Goal: Information Seeking & Learning: Learn about a topic

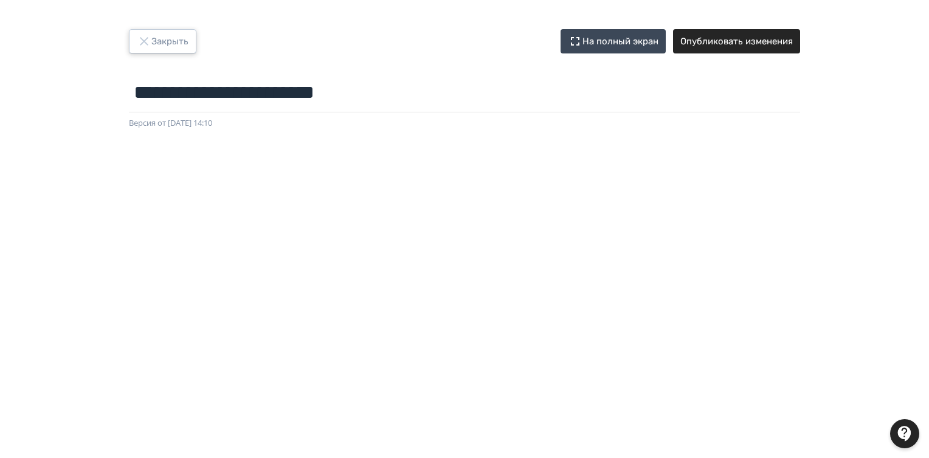
click at [146, 36] on icon "button" at bounding box center [144, 41] width 15 height 15
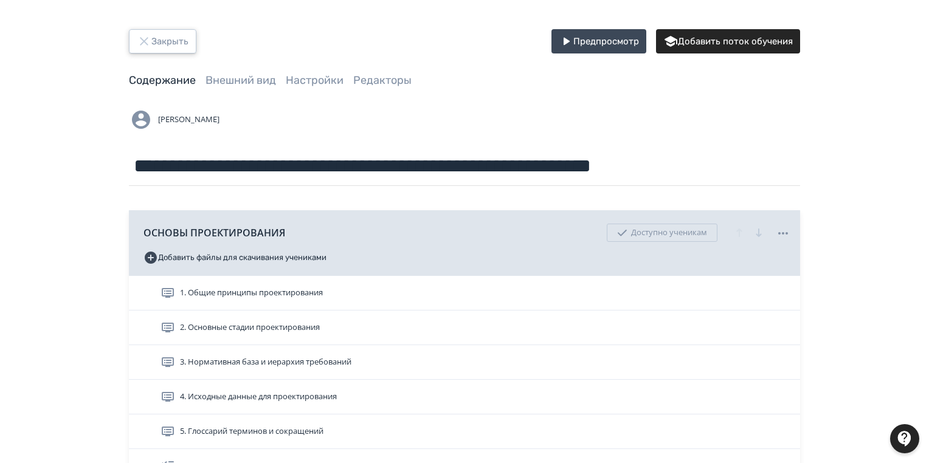
click at [171, 34] on button "Закрыть" at bounding box center [162, 41] width 67 height 24
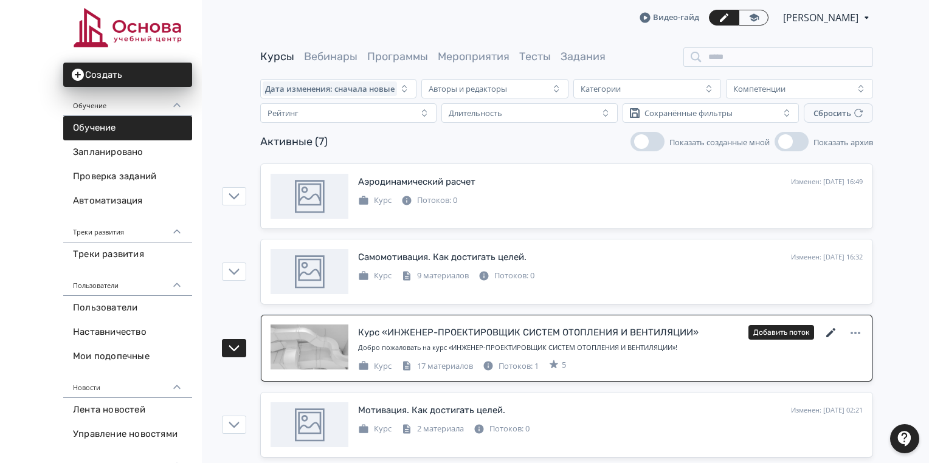
scroll to position [97, 0]
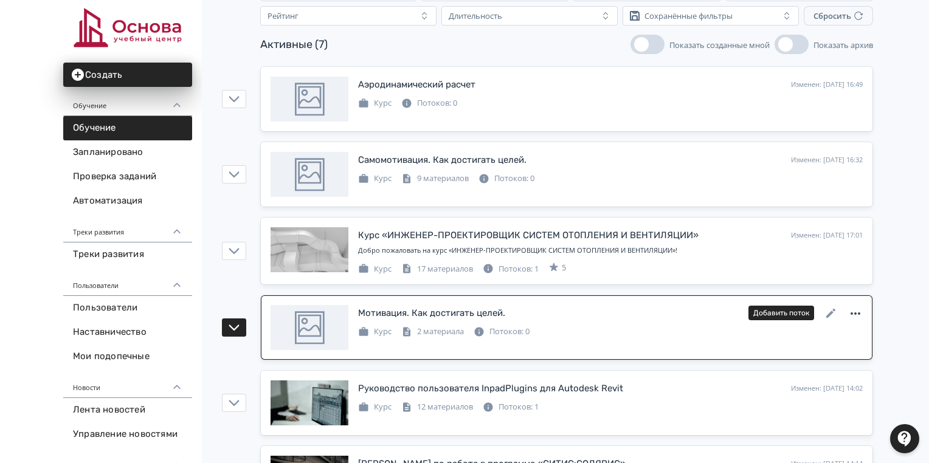
click at [853, 309] on icon at bounding box center [855, 313] width 15 height 15
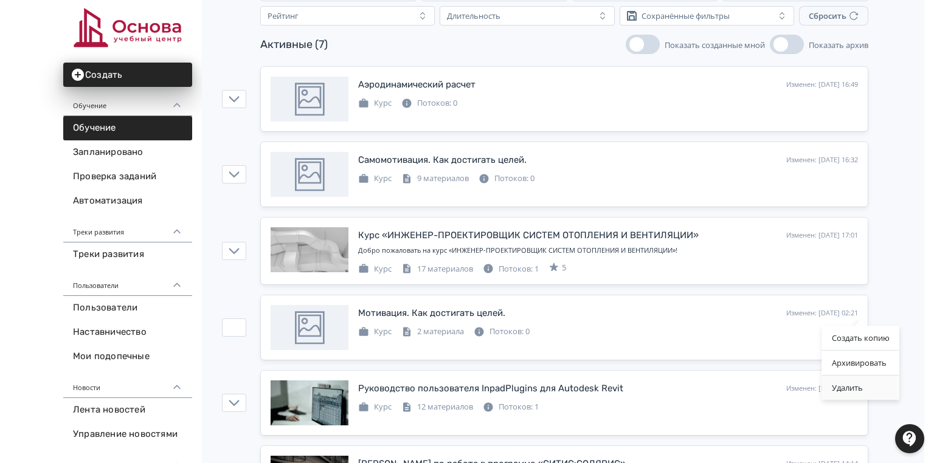
click at [854, 387] on div "Удалить" at bounding box center [860, 388] width 77 height 24
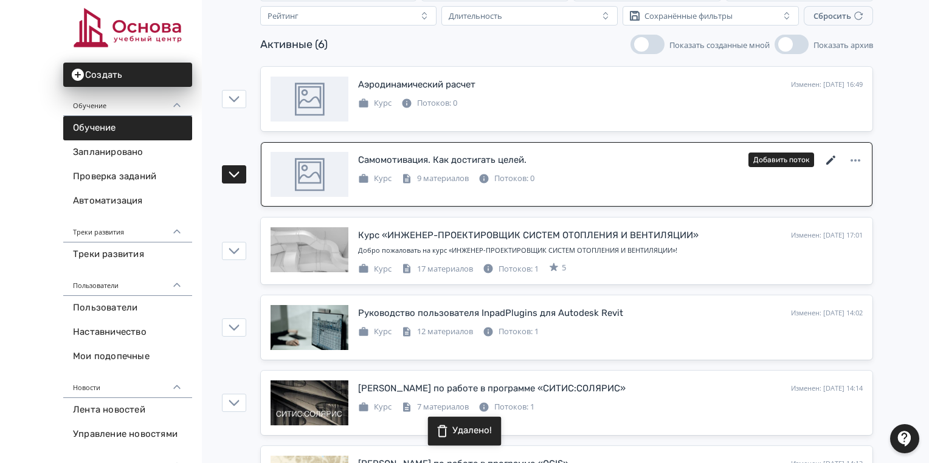
click at [833, 156] on icon at bounding box center [830, 160] width 9 height 9
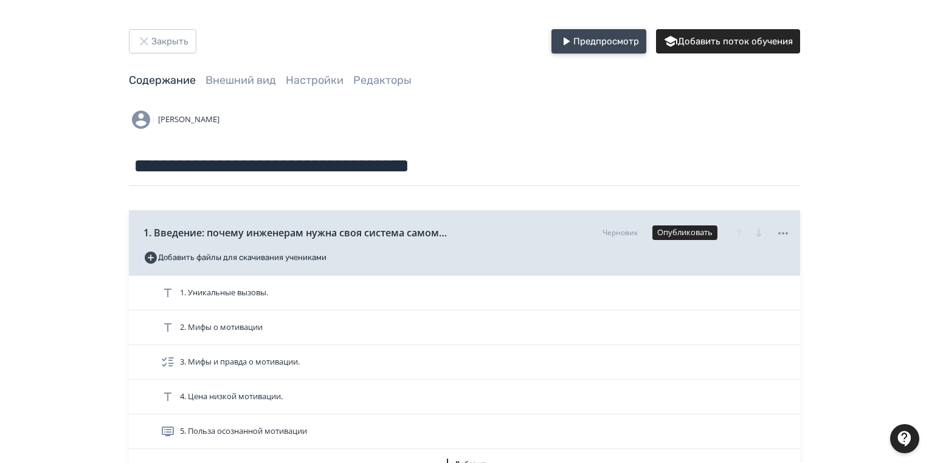
click at [595, 36] on button "Предпросмотр" at bounding box center [598, 41] width 95 height 24
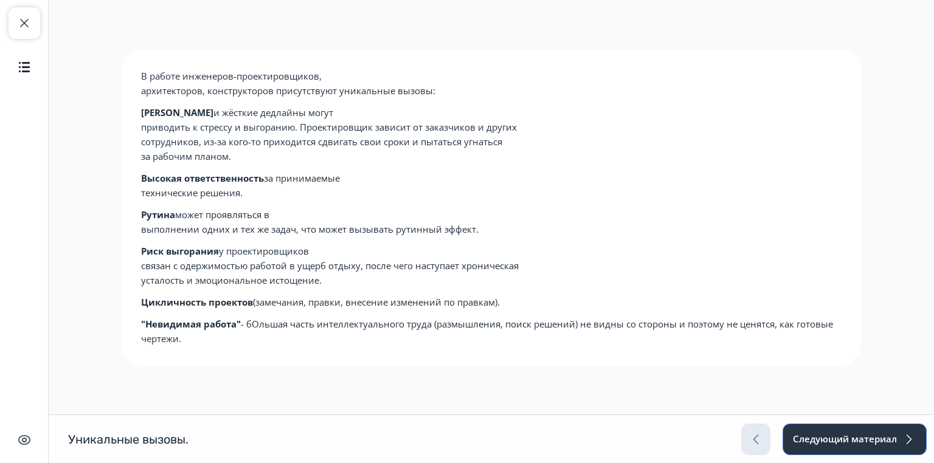
click at [847, 435] on button "Следующий материал" at bounding box center [854, 440] width 144 height 32
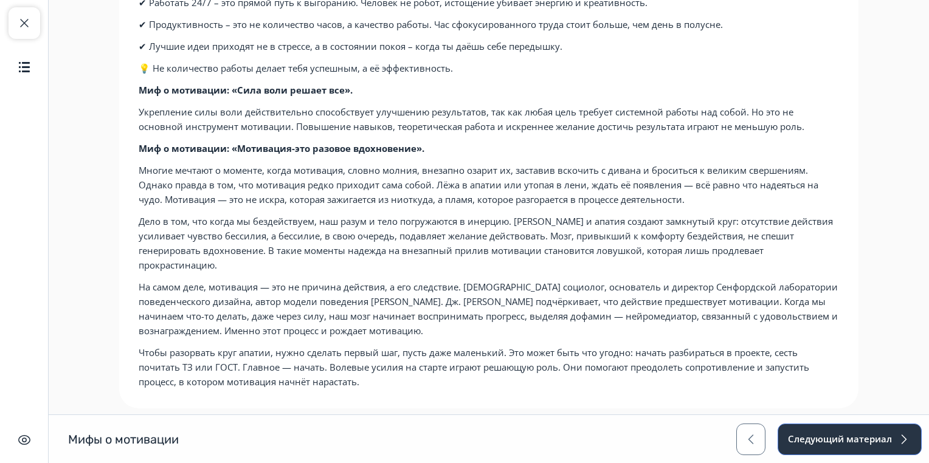
scroll to position [198, 0]
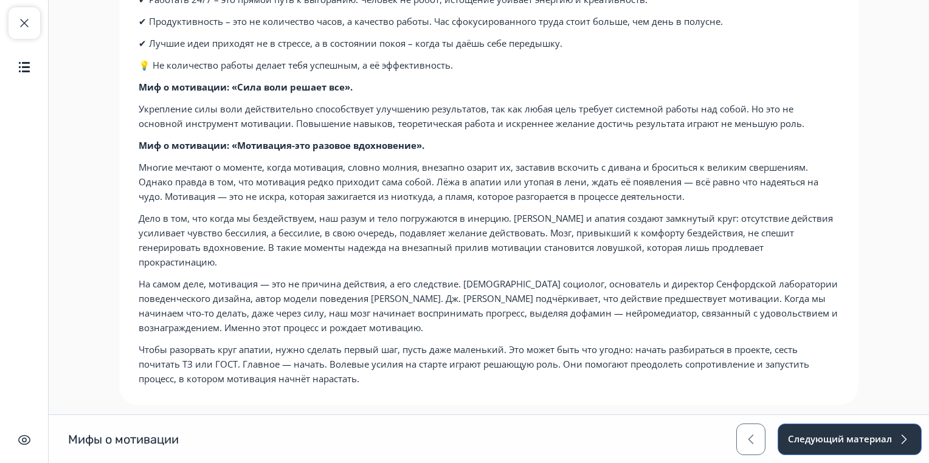
click at [809, 439] on button "Следующий материал" at bounding box center [849, 440] width 144 height 32
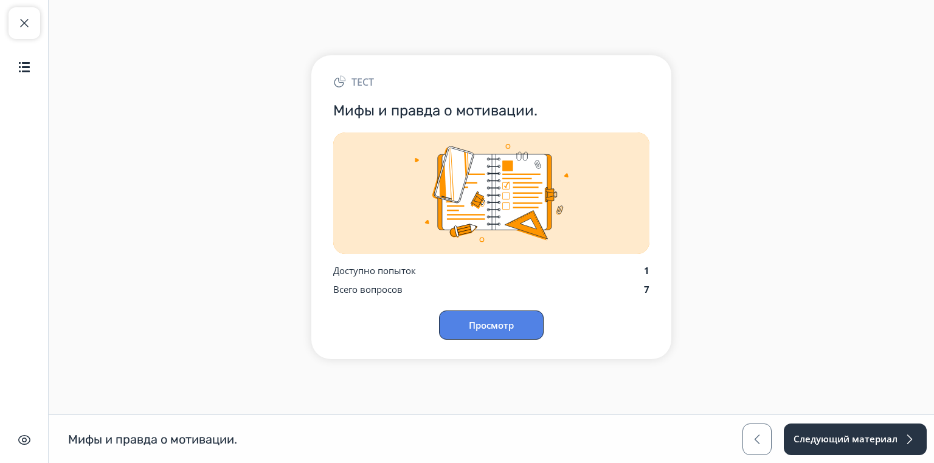
click at [507, 320] on button "Просмотр" at bounding box center [491, 325] width 105 height 29
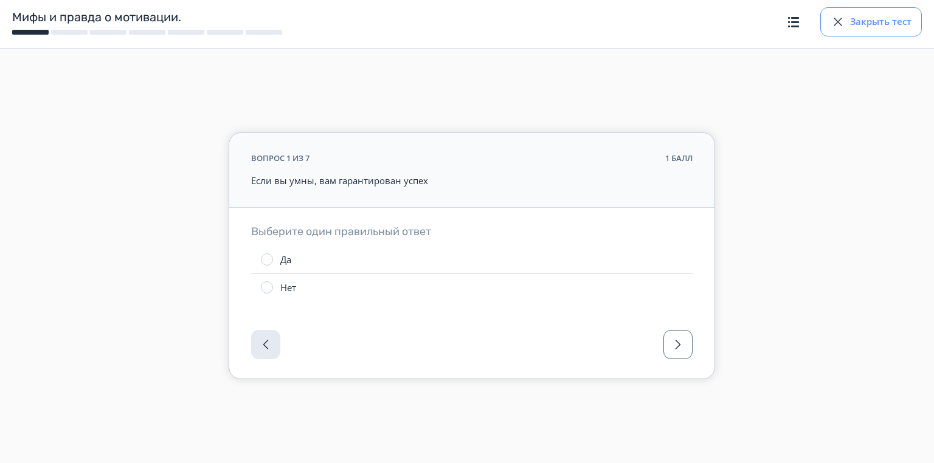
click at [873, 26] on button "Закрыть тест" at bounding box center [870, 21] width 101 height 29
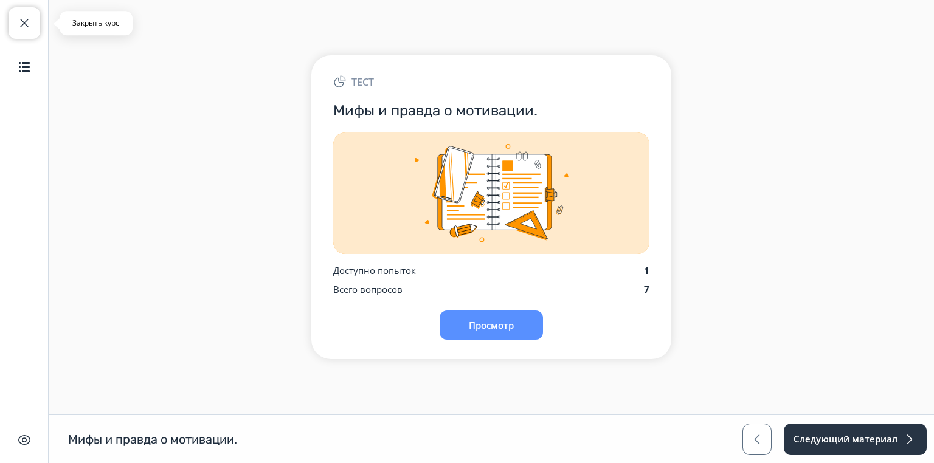
click at [29, 24] on span "button" at bounding box center [24, 23] width 15 height 15
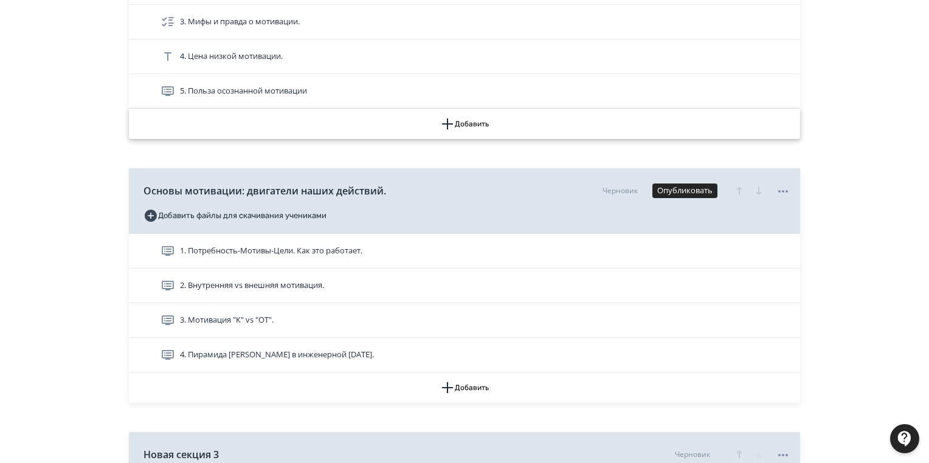
scroll to position [438, 0]
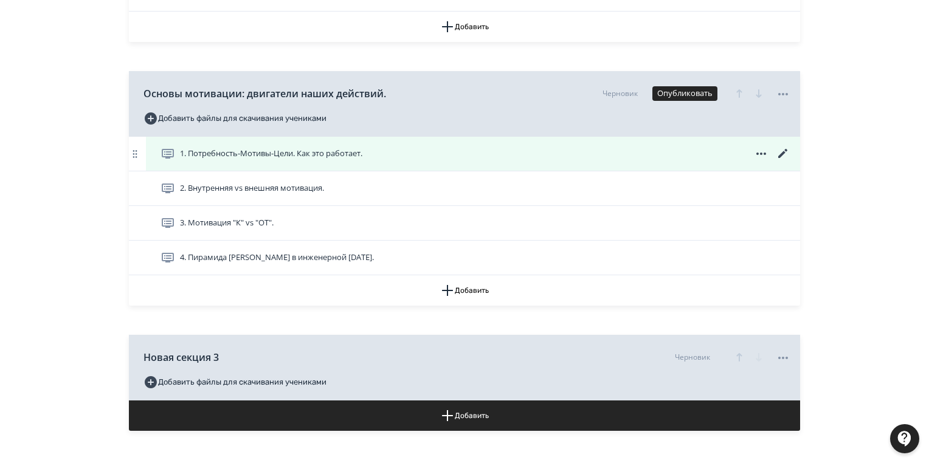
click at [776, 152] on icon at bounding box center [782, 153] width 15 height 15
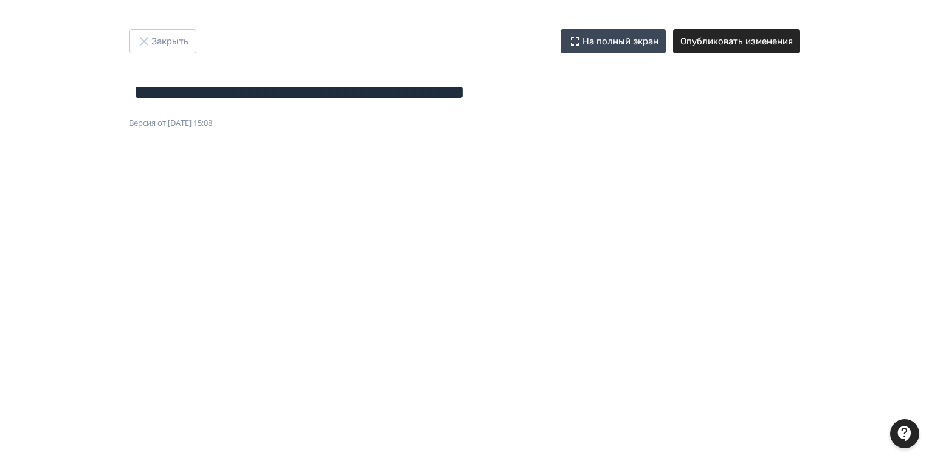
scroll to position [241, 0]
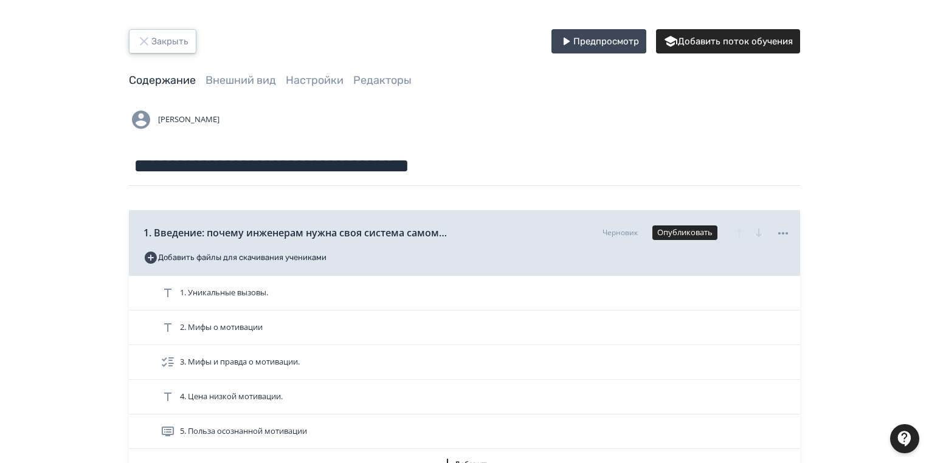
click at [161, 45] on button "Закрыть" at bounding box center [162, 41] width 67 height 24
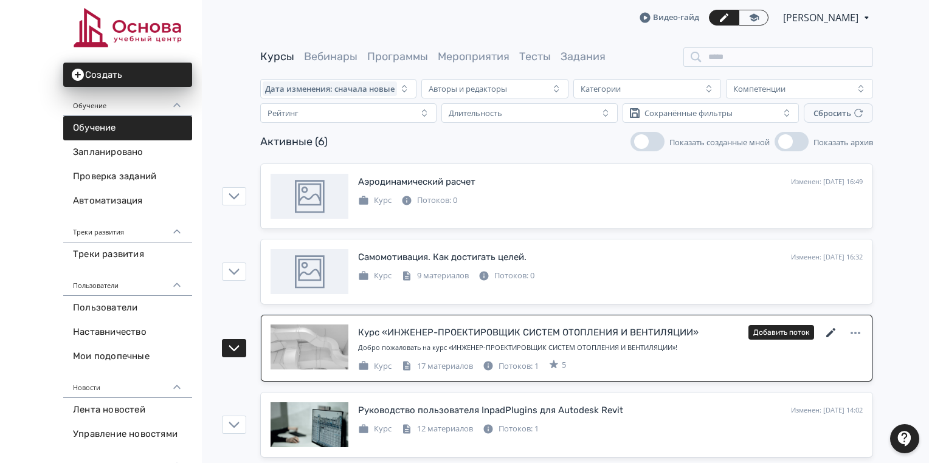
click at [824, 329] on icon at bounding box center [831, 333] width 15 height 15
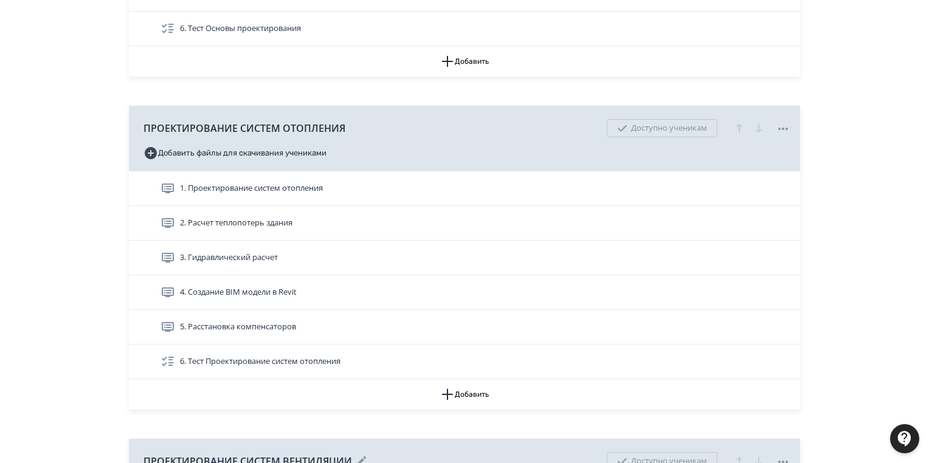
scroll to position [681, 0]
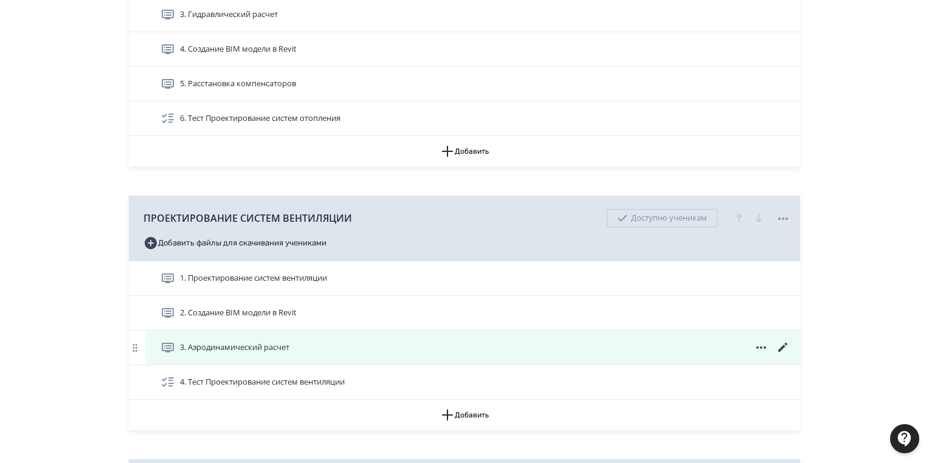
click at [780, 339] on div "3. Аэродинамический расчет" at bounding box center [473, 348] width 654 height 34
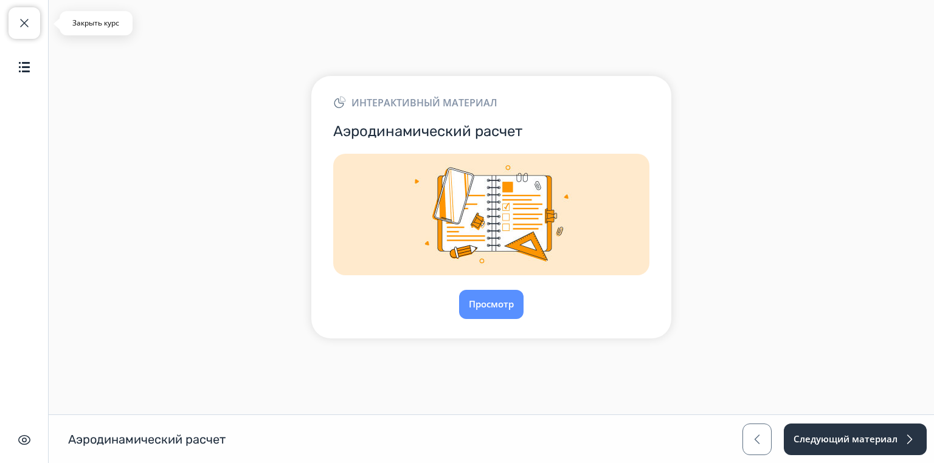
drag, startPoint x: 30, startPoint y: 19, endPoint x: 70, endPoint y: 21, distance: 40.1
click at [29, 20] on span "button" at bounding box center [24, 23] width 15 height 15
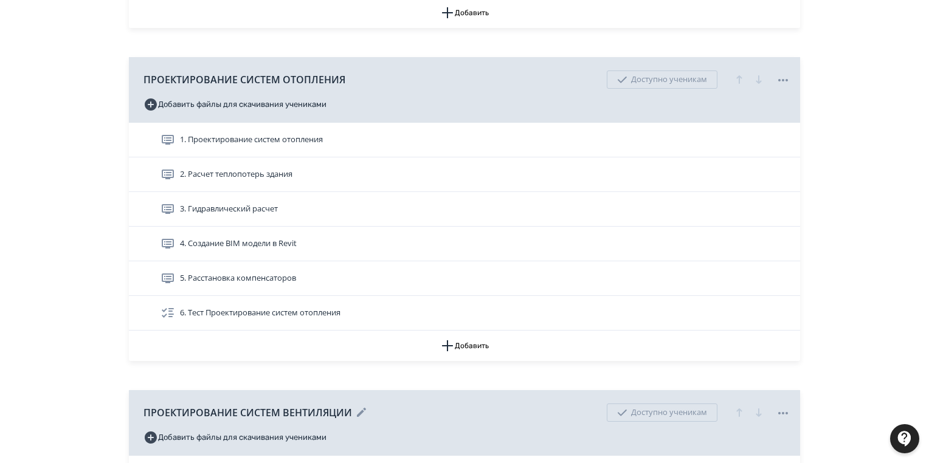
scroll to position [827, 0]
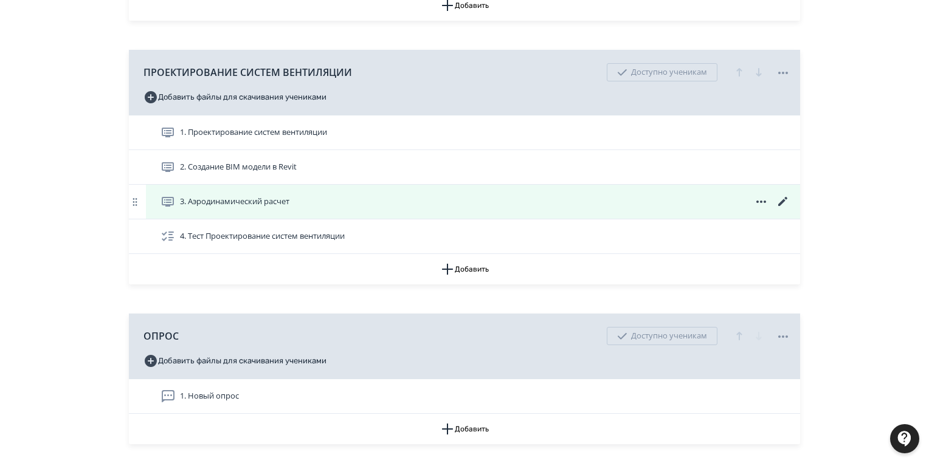
click at [784, 199] on icon at bounding box center [782, 201] width 9 height 9
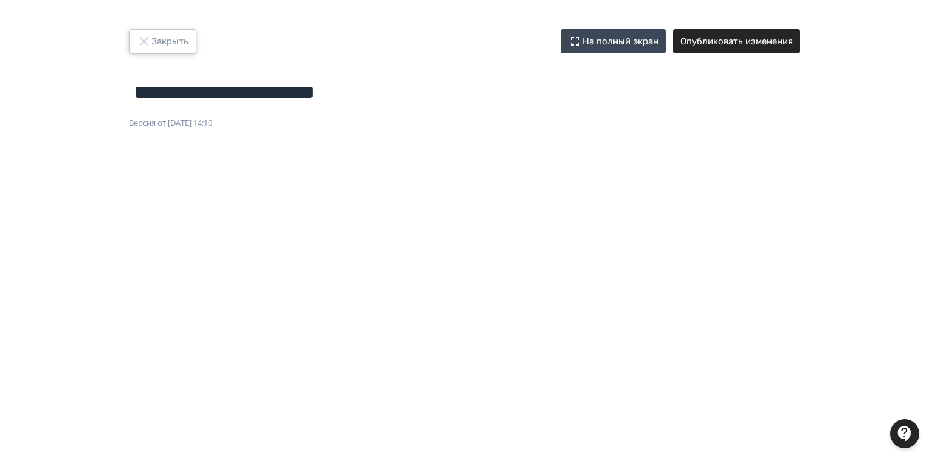
click at [164, 34] on button "Закрыть" at bounding box center [162, 41] width 67 height 24
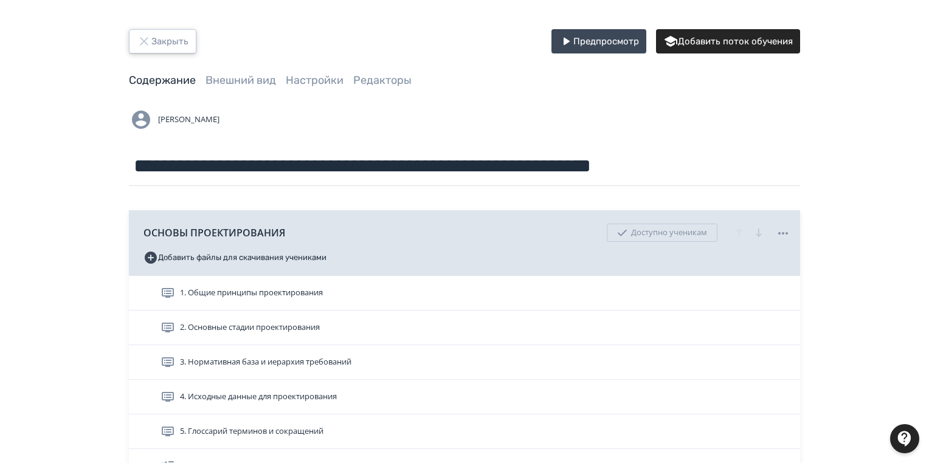
click at [154, 41] on button "Закрыть" at bounding box center [162, 41] width 67 height 24
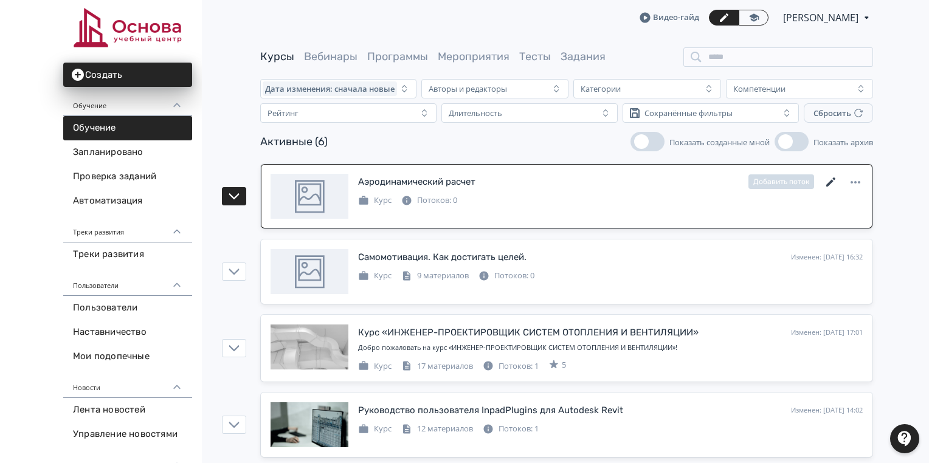
click at [836, 180] on icon at bounding box center [831, 182] width 15 height 15
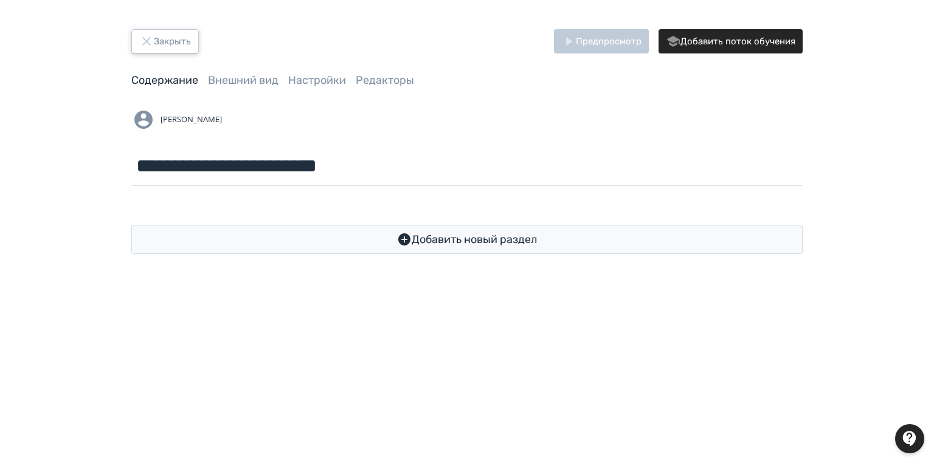
click at [161, 32] on button "Закрыть" at bounding box center [164, 41] width 67 height 24
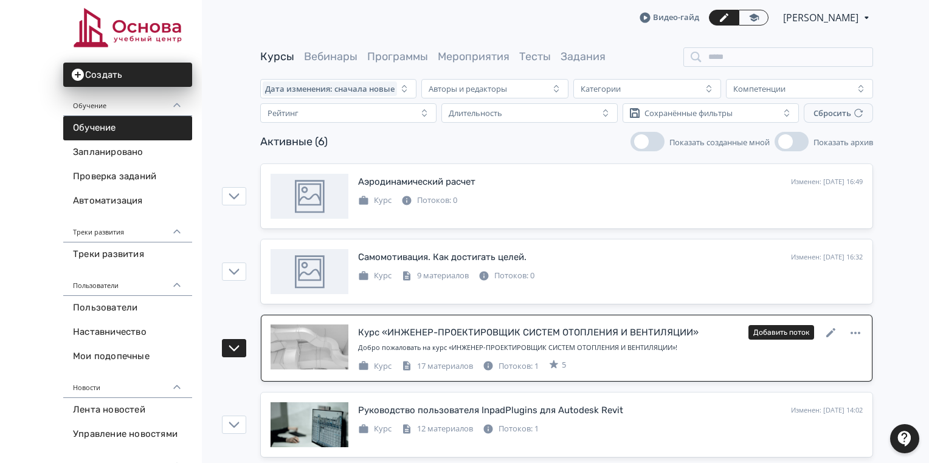
scroll to position [97, 0]
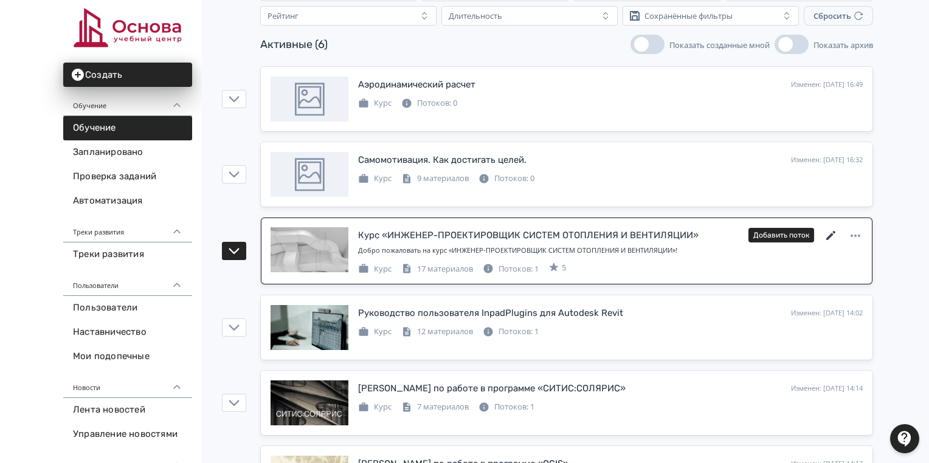
click at [830, 233] on icon at bounding box center [831, 236] width 15 height 15
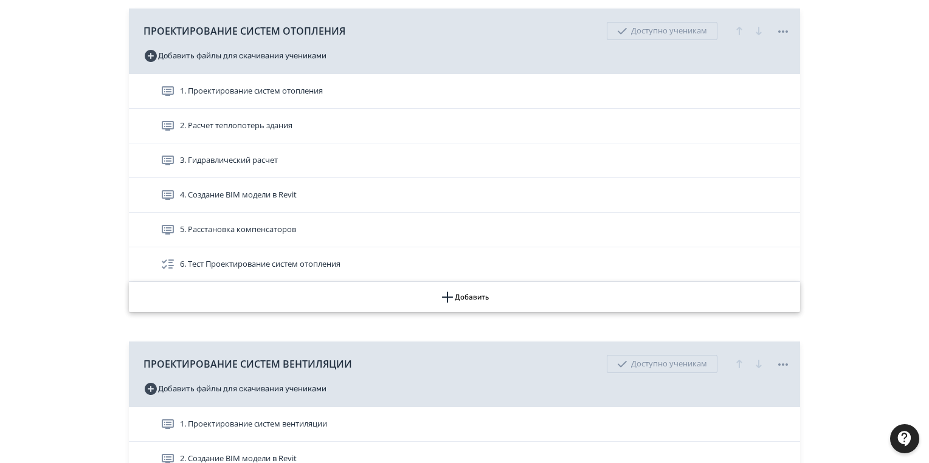
scroll to position [729, 0]
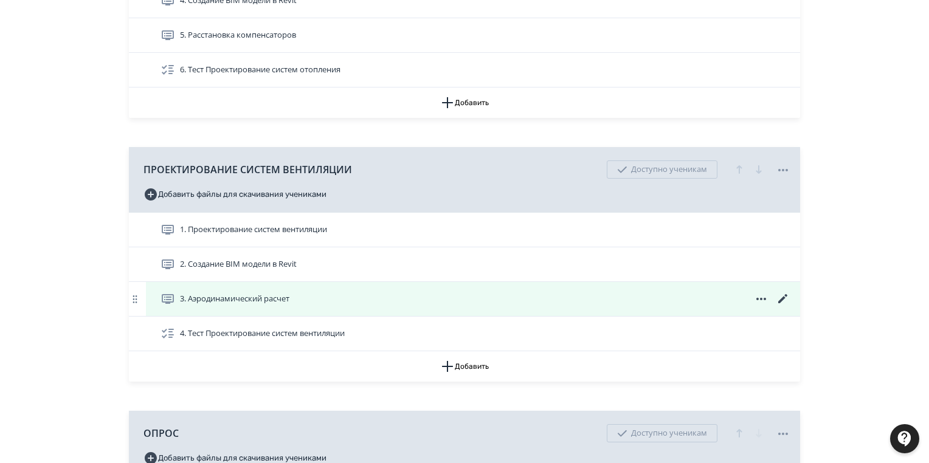
click at [782, 295] on icon at bounding box center [782, 299] width 15 height 15
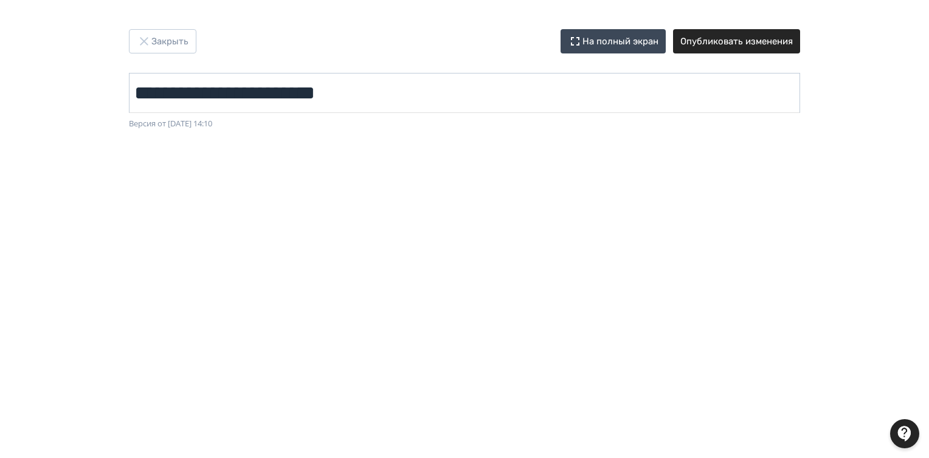
scroll to position [241, 0]
